Goal: Communication & Community: Answer question/provide support

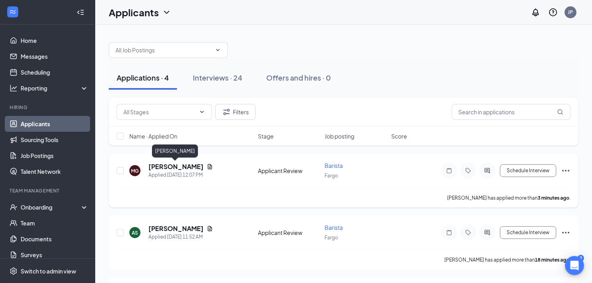
click at [184, 163] on h5 "[PERSON_NAME]" at bounding box center [175, 166] width 55 height 9
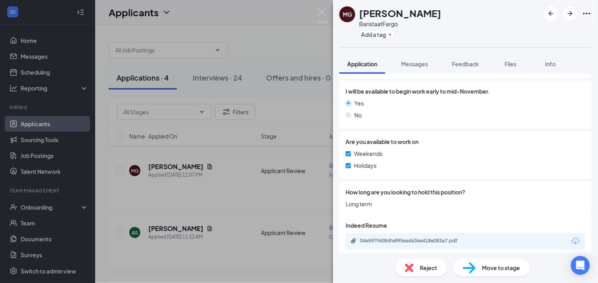
scroll to position [329, 0]
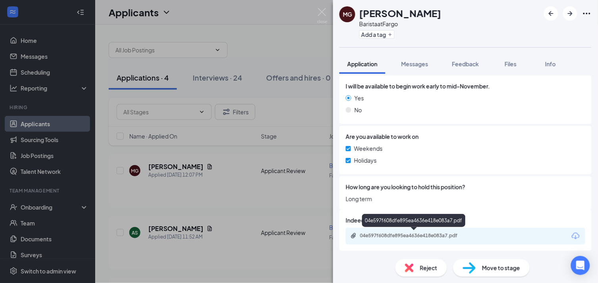
click at [438, 233] on div "04e597f608dfe895ea4636e418e083a7.pdf" at bounding box center [415, 236] width 111 height 6
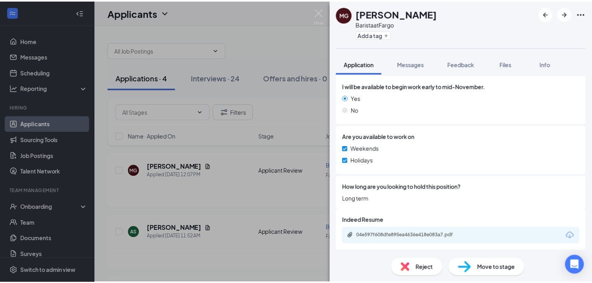
scroll to position [326, 0]
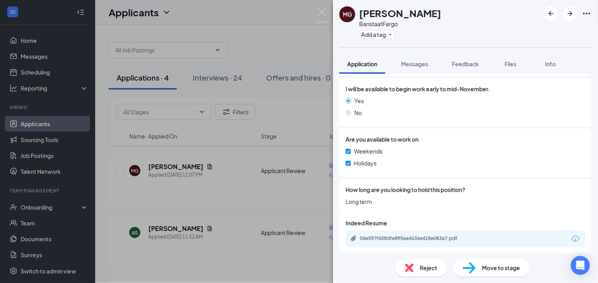
click at [225, 204] on div "MG [PERSON_NAME] at Fargo Add a tag Application Messages Feedback Files Info Co…" at bounding box center [299, 141] width 598 height 283
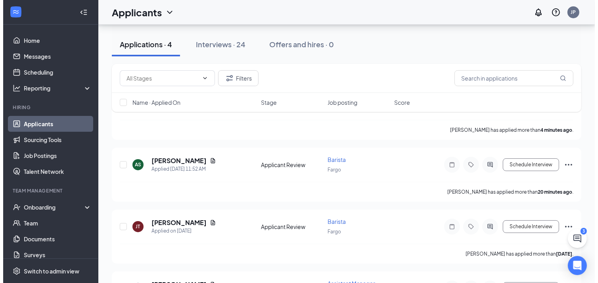
scroll to position [64, 0]
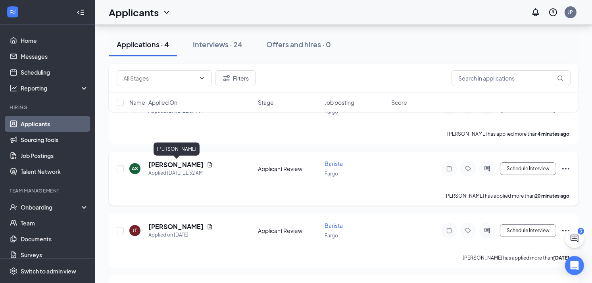
click at [197, 165] on h5 "[PERSON_NAME]" at bounding box center [175, 164] width 55 height 9
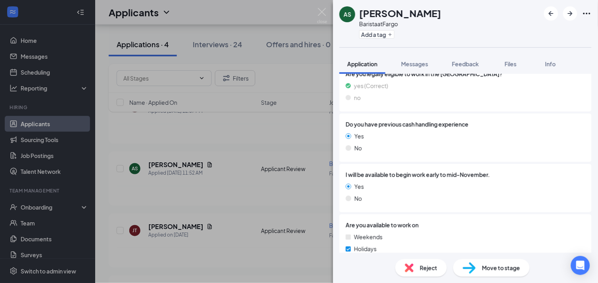
scroll to position [329, 0]
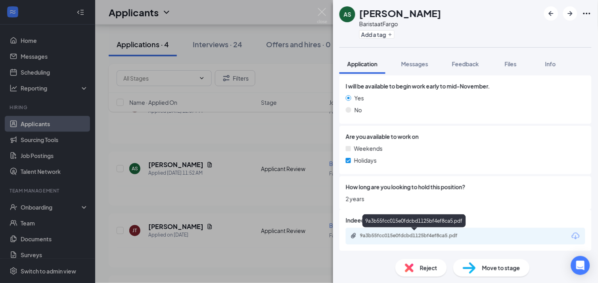
click at [376, 233] on div "9a3b55fcc015e0fdcbd1125bf4ef8ca5.pdf" at bounding box center [415, 236] width 111 height 6
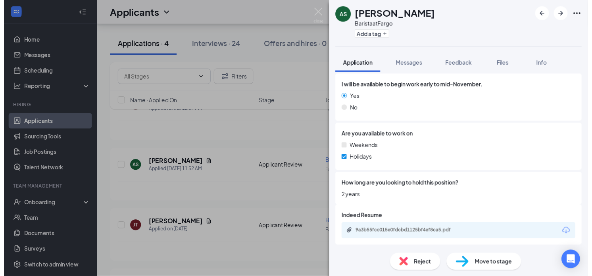
scroll to position [326, 0]
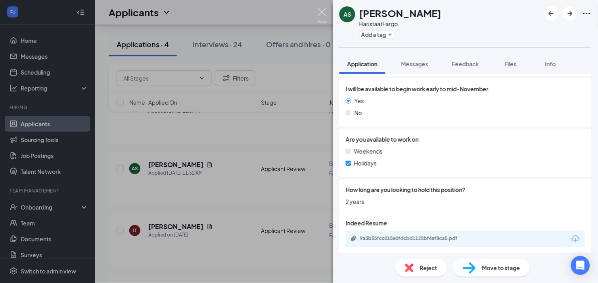
click at [323, 12] on img at bounding box center [322, 15] width 10 height 15
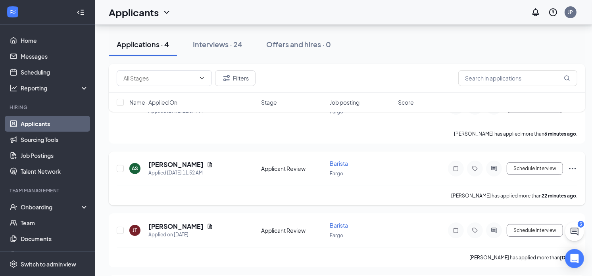
click at [573, 169] on icon "Ellipses" at bounding box center [573, 169] width 10 height 10
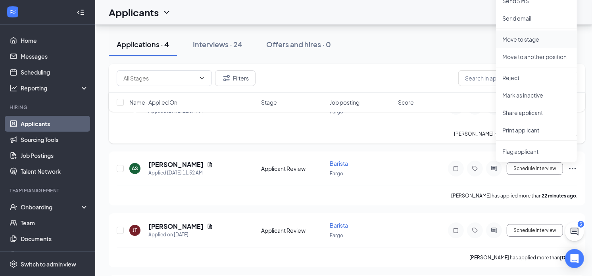
click at [536, 37] on p "Move to stage" at bounding box center [536, 39] width 68 height 8
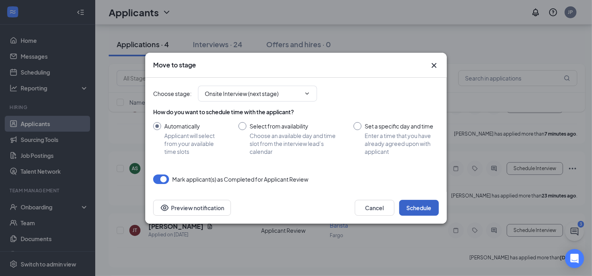
click at [416, 208] on button "Schedule" at bounding box center [419, 208] width 40 height 16
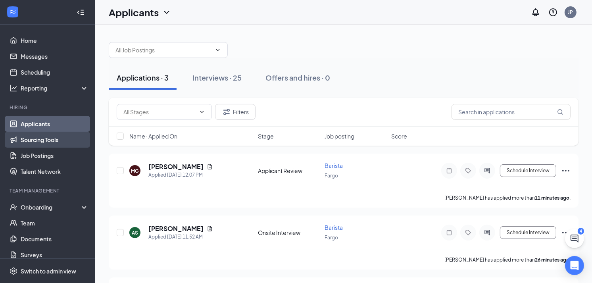
click at [47, 133] on link "Sourcing Tools" at bounding box center [55, 140] width 68 height 16
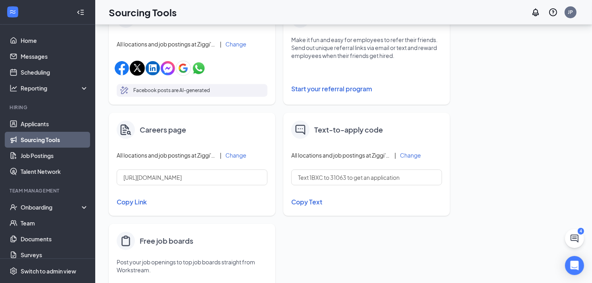
scroll to position [311, 0]
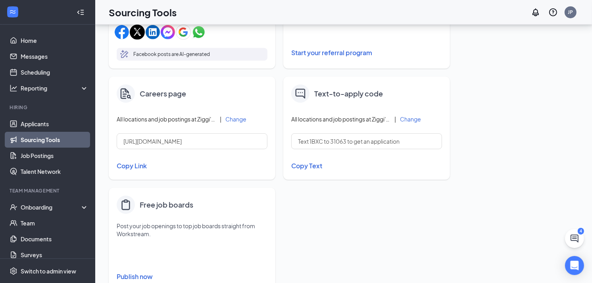
click at [131, 165] on button "Copy Link" at bounding box center [192, 165] width 151 height 13
click at [42, 54] on link "Messages" at bounding box center [55, 56] width 68 height 16
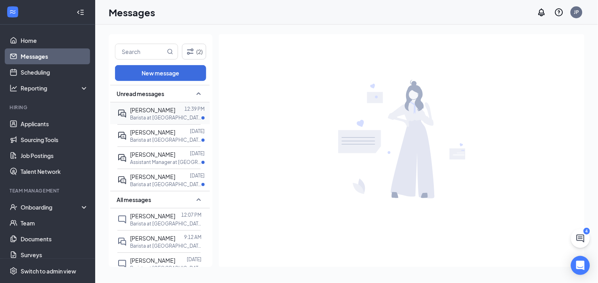
click at [153, 113] on span "[PERSON_NAME]" at bounding box center [152, 109] width 45 height 7
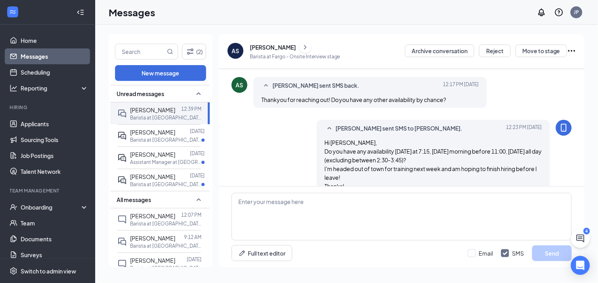
scroll to position [236, 0]
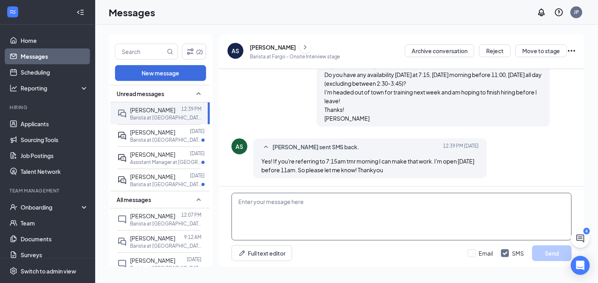
click at [374, 211] on textarea at bounding box center [402, 217] width 340 height 48
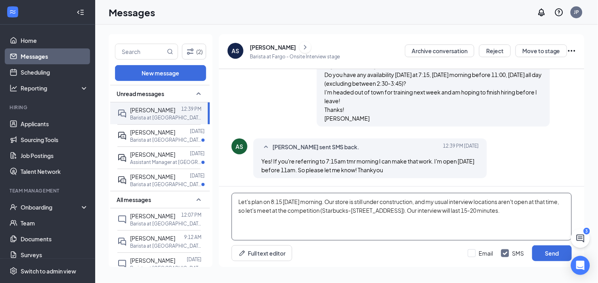
click at [334, 201] on textarea "Let's plan on 8:15 [DATE] morning. Our store is still under construction, and m…" at bounding box center [402, 217] width 340 height 48
click at [336, 211] on textarea "Let's plan on 8:15 [DATE] morning. Our store is still under construction, and m…" at bounding box center [402, 217] width 340 height 48
click at [413, 209] on textarea "Let's plan on 8:15 [DATE] morning. Our store is still under construction, and m…" at bounding box center [402, 217] width 340 height 48
click at [559, 208] on textarea "Let's plan on 8:15 [DATE] morning. Our store is still under construction, and m…" at bounding box center [402, 217] width 340 height 48
click at [277, 219] on textarea "Let's plan on 8:15 [DATE] morning. Our store is still under construction, and m…" at bounding box center [402, 217] width 340 height 48
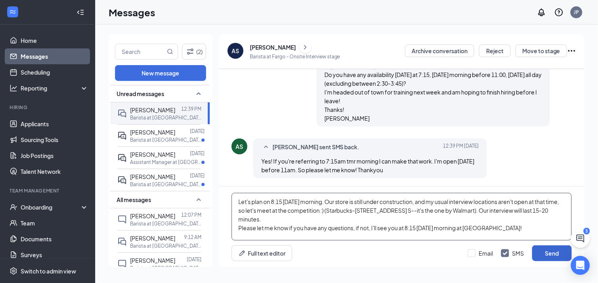
type textarea "Let's plan on 8:15 [DATE] morning. Our store is still under construction, and m…"
click at [552, 250] on button "Send" at bounding box center [552, 253] width 40 height 16
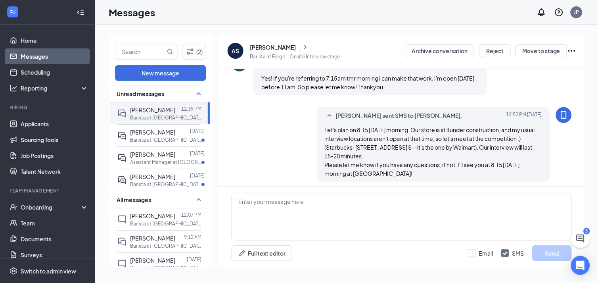
scroll to position [323, 0]
